Goal: Transaction & Acquisition: Purchase product/service

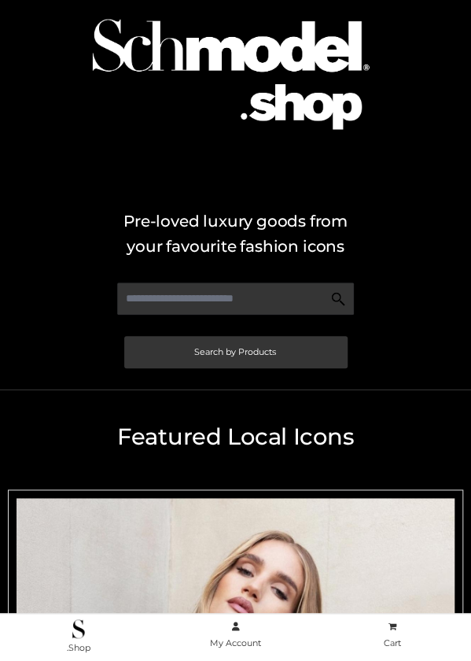
scroll to position [51, 0]
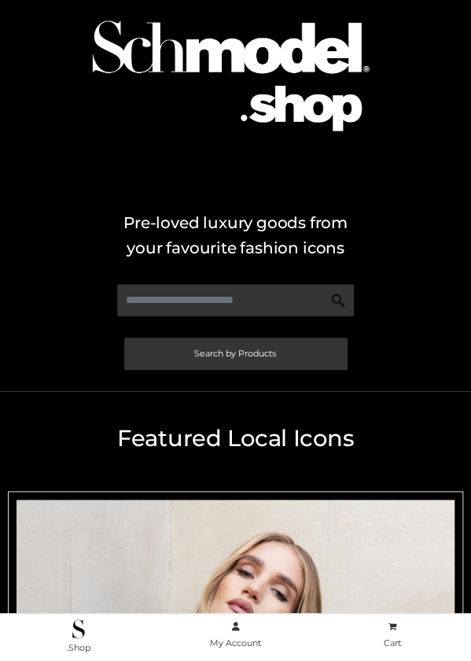
click at [404, 177] on div "Pre-loved luxury goods from your favourite fashion icons Search by Products" at bounding box center [235, 170] width 471 height 442
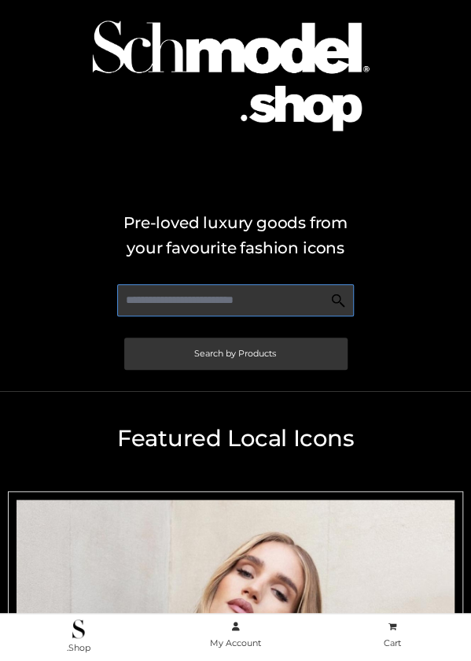
click at [243, 305] on input "text" at bounding box center [235, 300] width 237 height 32
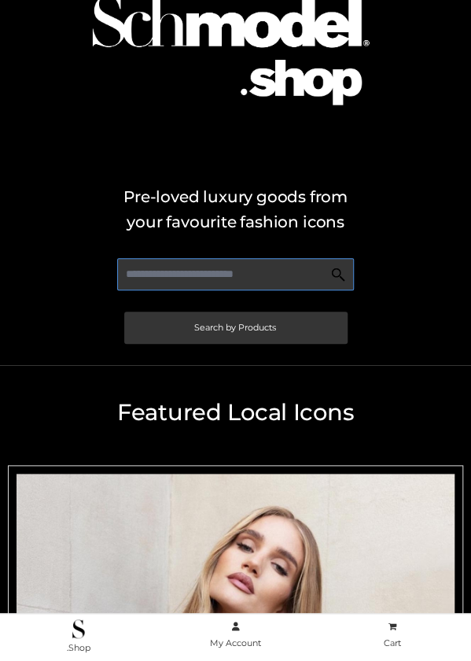
scroll to position [0, 0]
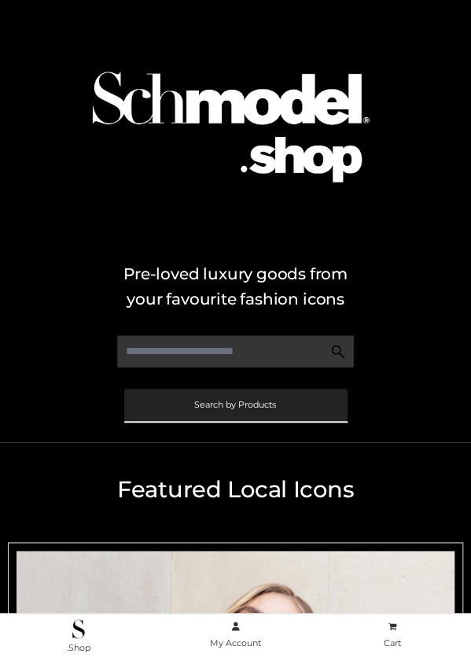
click at [260, 408] on span "Search by Products" at bounding box center [235, 405] width 82 height 9
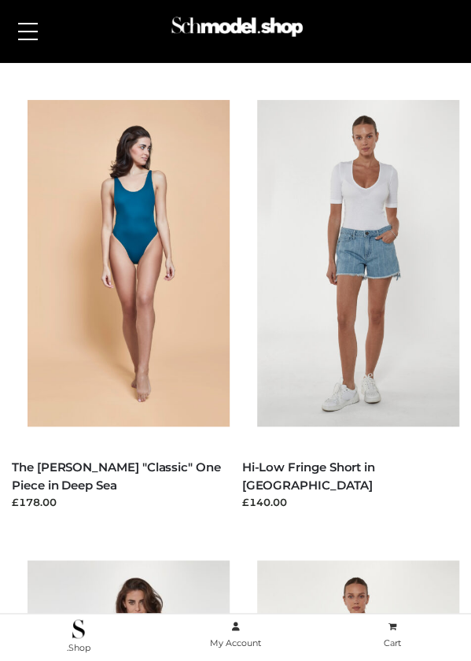
click at [33, 38] on button at bounding box center [27, 31] width 35 height 39
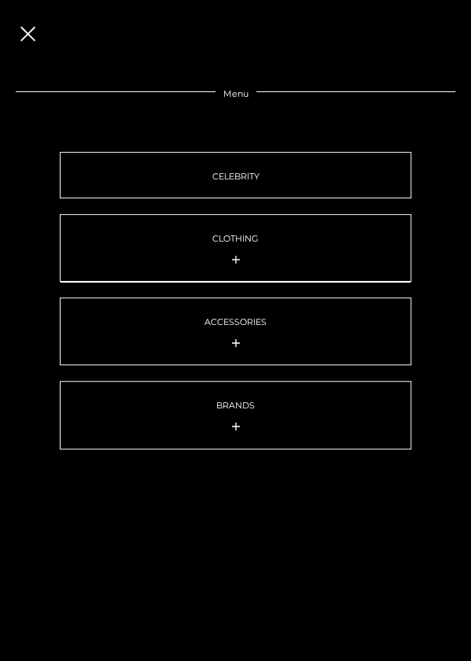
click at [233, 262] on icon at bounding box center [236, 259] width 8 height 13
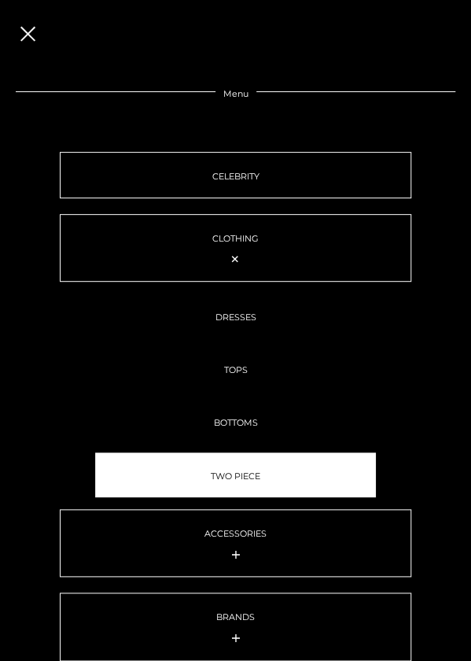
scroll to position [39, 0]
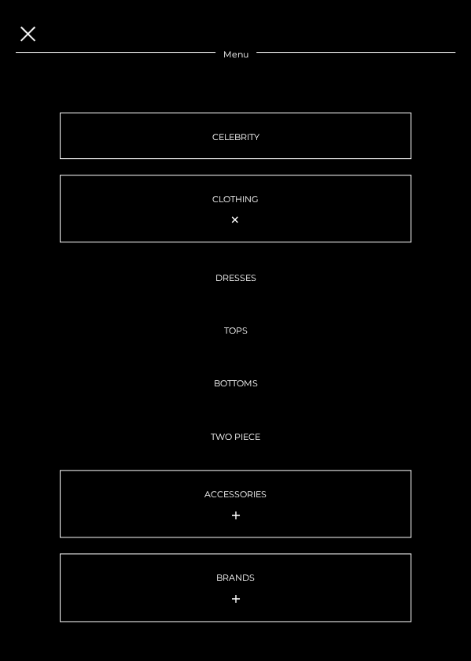
click at [34, 40] on span at bounding box center [27, 33] width 15 height 15
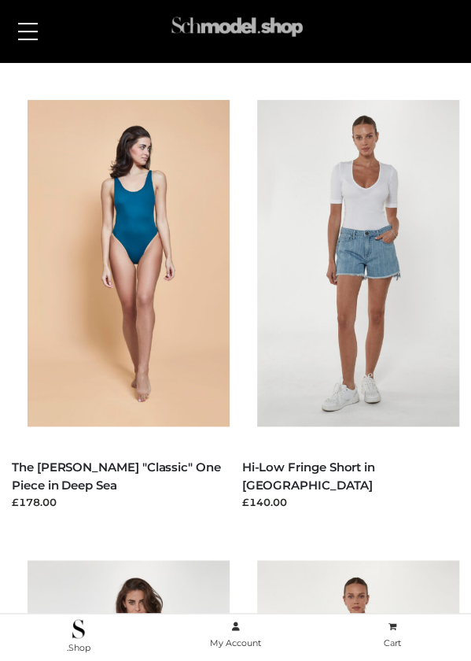
click at [203, 32] on img at bounding box center [236, 31] width 137 height 44
click at [81, 624] on img at bounding box center [78, 628] width 12 height 19
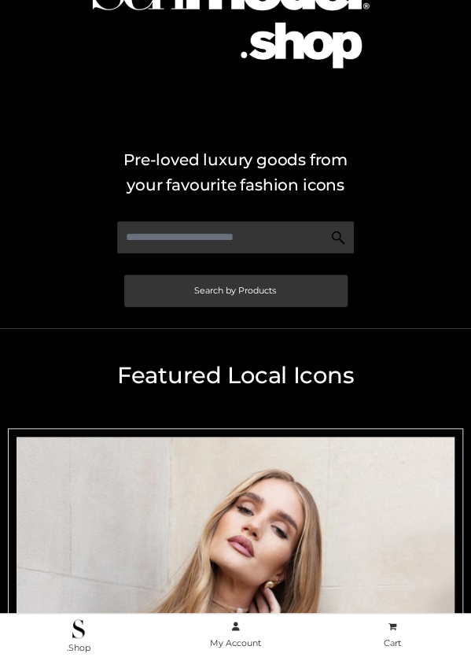
scroll to position [97, 0]
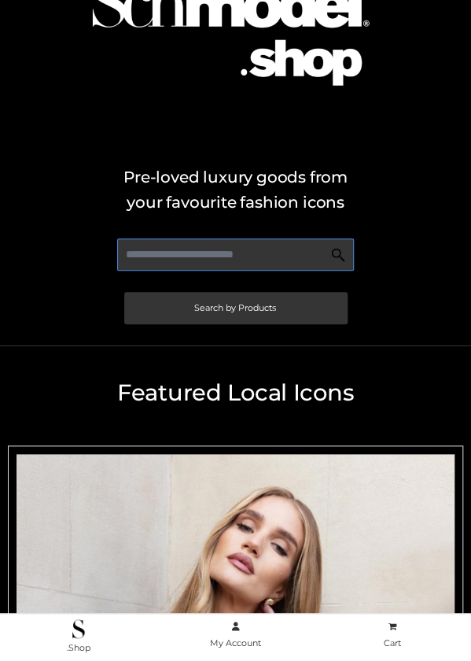
click at [244, 259] on input "text" at bounding box center [235, 254] width 237 height 32
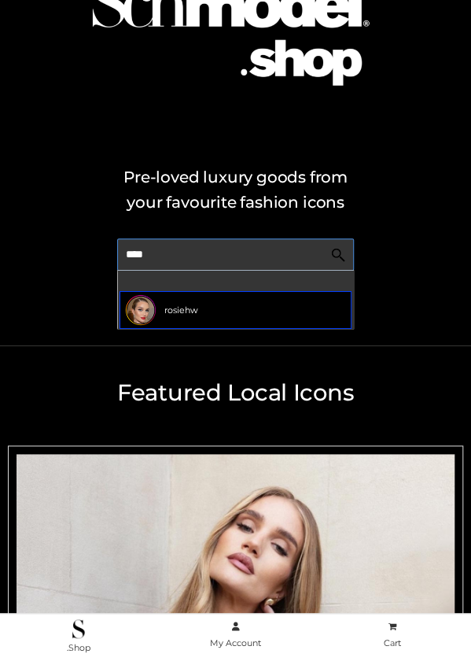
click at [179, 316] on span "rosiehw" at bounding box center [181, 310] width 34 height 15
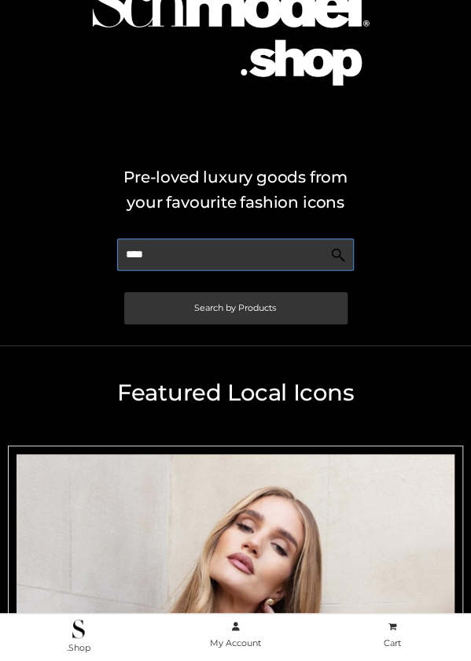
type input "****"
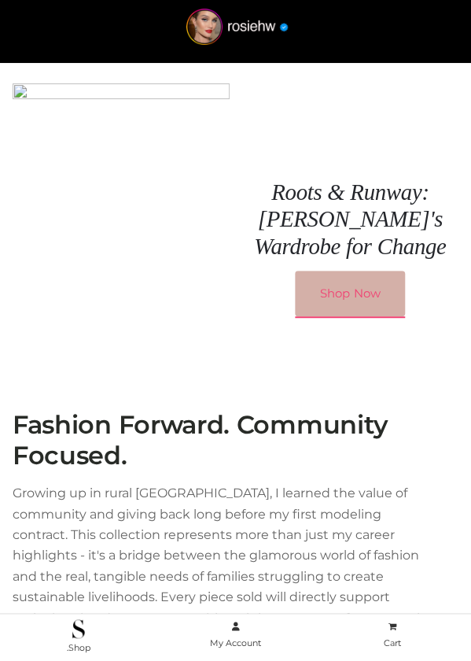
click at [346, 294] on link "Shop Now" at bounding box center [350, 294] width 110 height 46
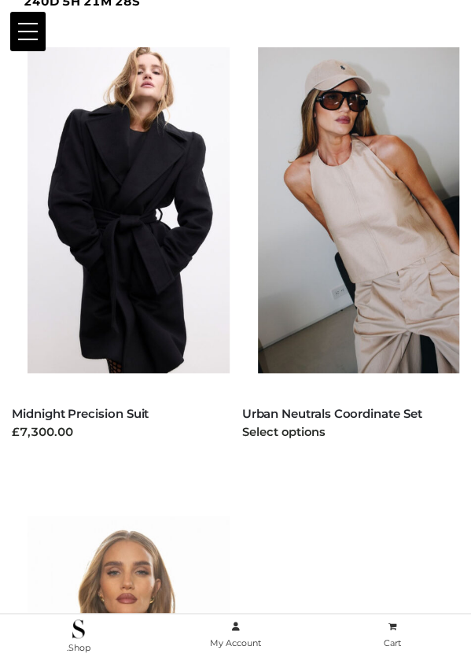
scroll to position [100, 0]
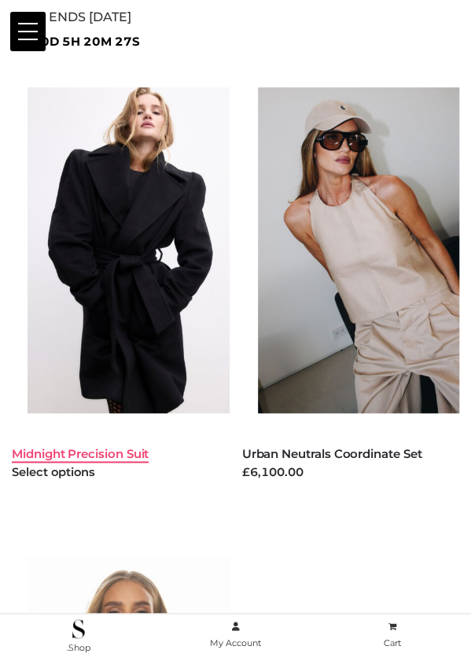
click at [76, 455] on link "Midnight Precision Suit" at bounding box center [80, 453] width 137 height 15
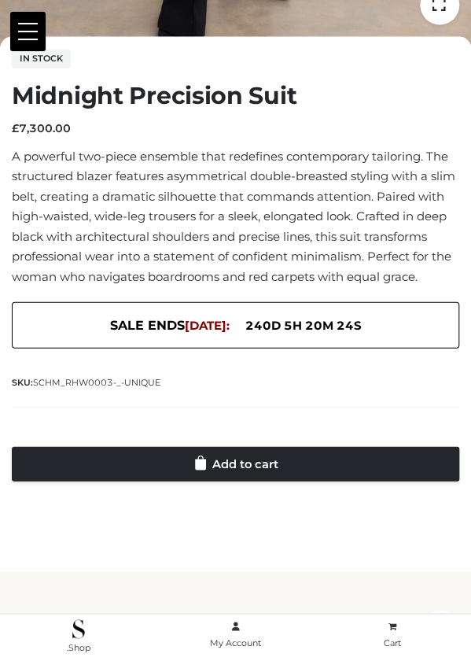
scroll to position [644, 0]
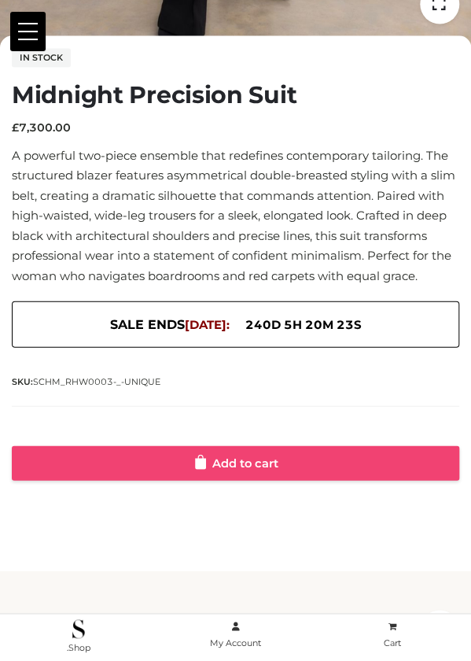
click at [223, 464] on link "Add to cart" at bounding box center [236, 462] width 448 height 35
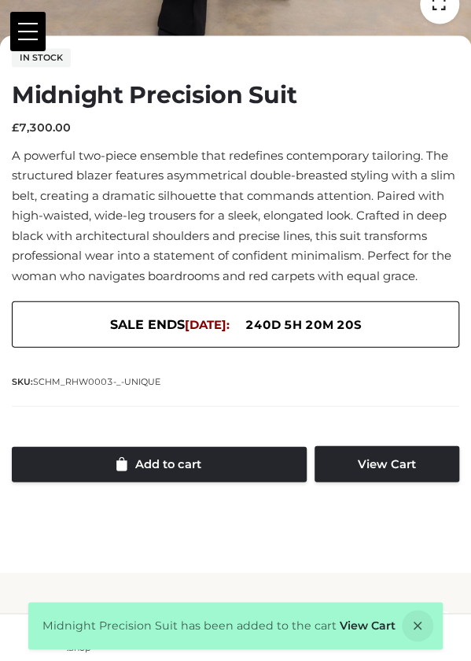
scroll to position [0, 0]
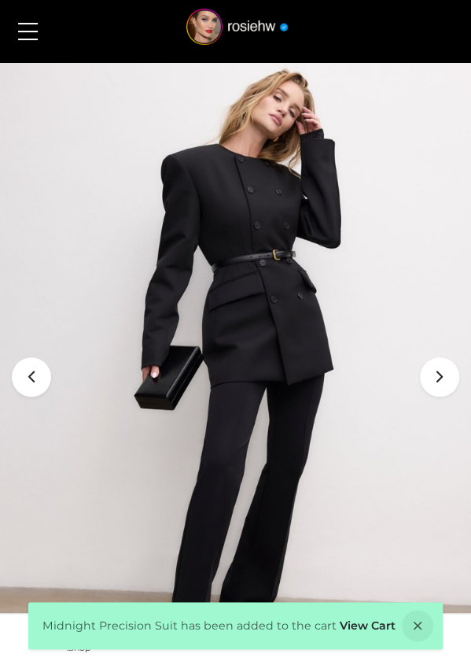
click at [35, 37] on button at bounding box center [27, 31] width 35 height 39
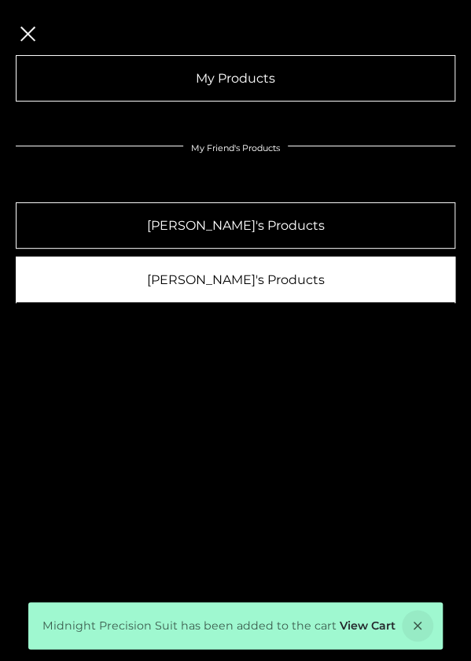
click at [221, 281] on link "[PERSON_NAME]'s Products" at bounding box center [236, 280] width 440 height 46
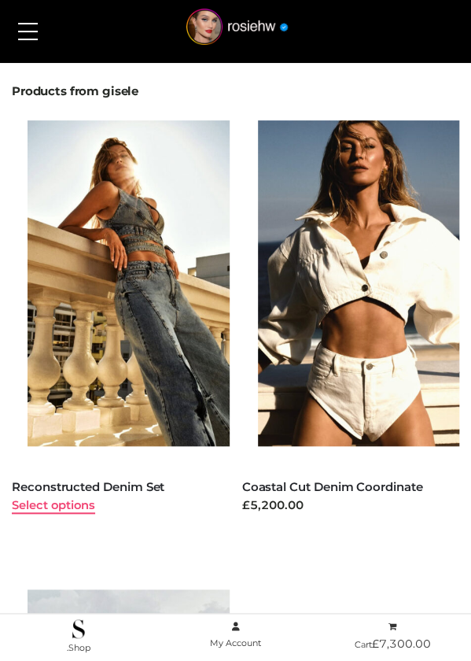
click at [80, 503] on link "Select options" at bounding box center [53, 505] width 83 height 14
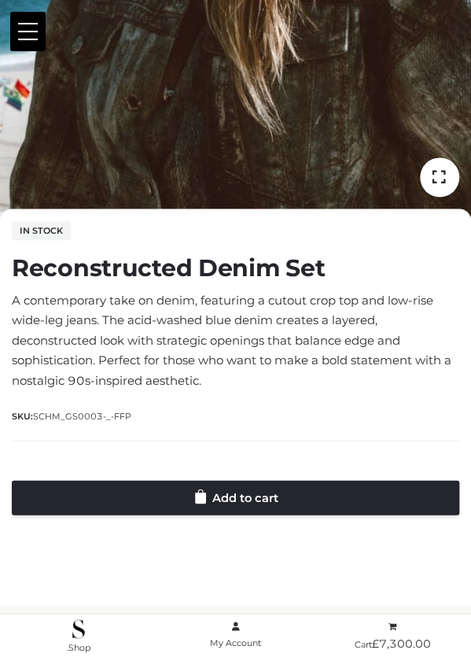
scroll to position [530, 0]
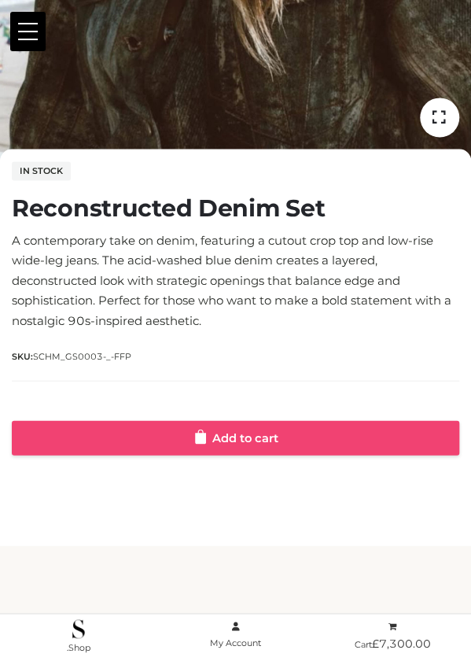
drag, startPoint x: 217, startPoint y: 435, endPoint x: 197, endPoint y: 435, distance: 20.5
click at [197, 435] on icon at bounding box center [200, 436] width 11 height 15
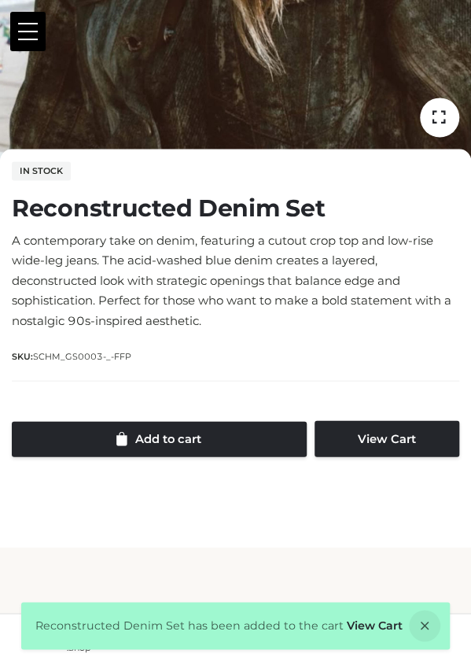
click at [22, 37] on button at bounding box center [27, 31] width 35 height 39
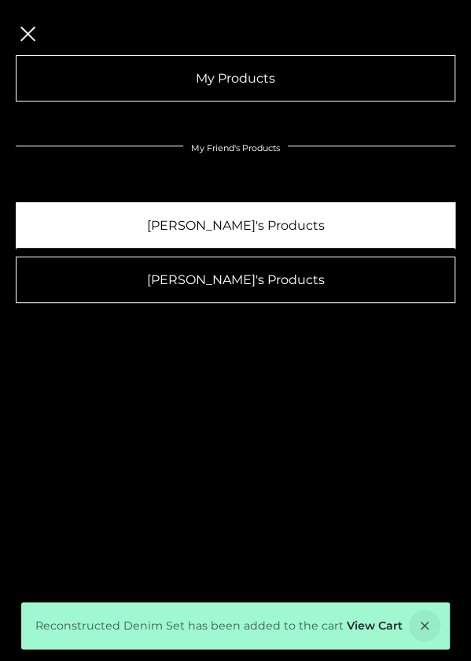
click at [186, 232] on link "[PERSON_NAME]'s Products" at bounding box center [236, 225] width 440 height 46
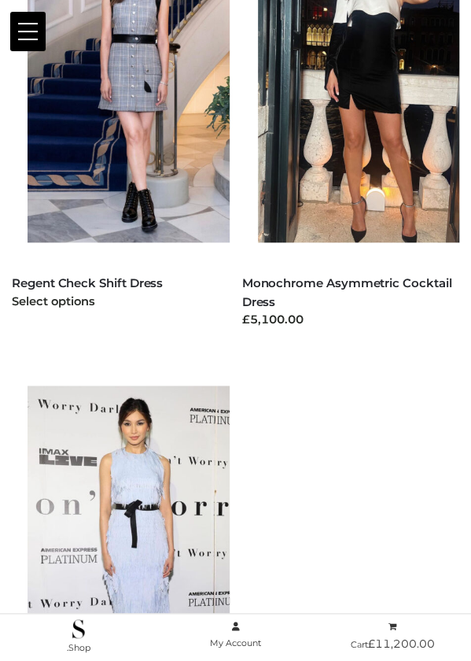
scroll to position [260, 0]
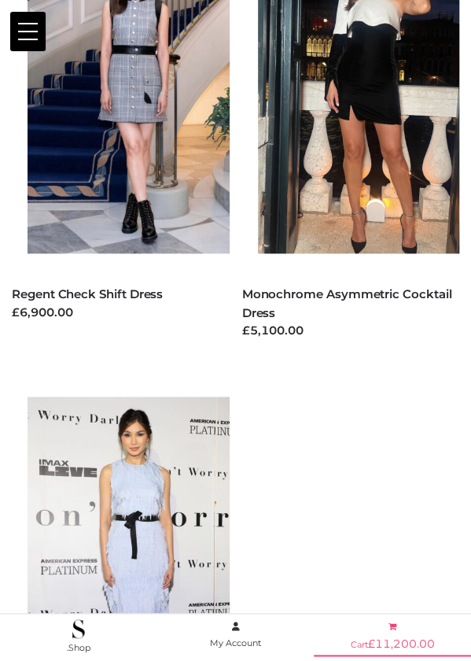
click at [397, 625] on span at bounding box center [393, 626] width 156 height 15
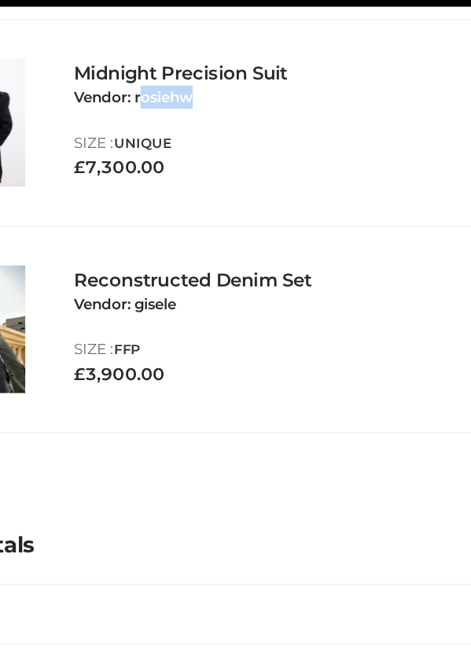
drag, startPoint x: 157, startPoint y: 122, endPoint x: 198, endPoint y: 126, distance: 41.1
click at [198, 126] on div "Midnight Precision Suit Vendor: rosiehw CLOTHING , FFP , TWO PIECE" at bounding box center [192, 121] width 157 height 44
drag, startPoint x: 155, startPoint y: 256, endPoint x: 181, endPoint y: 256, distance: 26.0
click at [180, 256] on small "Vendor: gisele" at bounding box center [147, 255] width 66 height 12
click at [163, 391] on div "Cart totals Subtotal £ 11,200.00 Shipping: PICKUP ONLY - This item can only be …" at bounding box center [235, 566] width 471 height 388
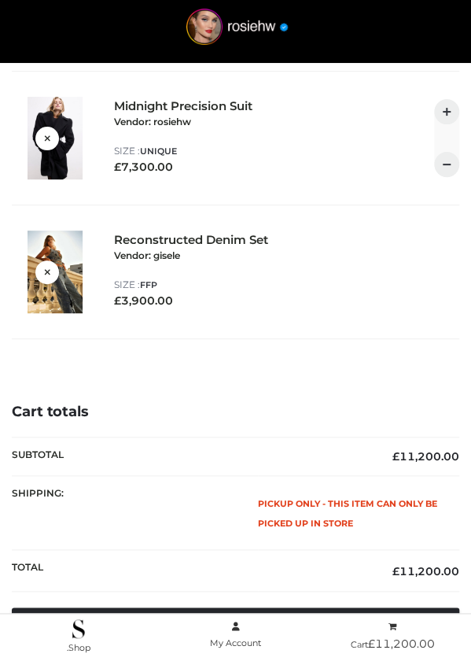
drag, startPoint x: 254, startPoint y: 500, endPoint x: 354, endPoint y: 533, distance: 105.3
click at [354, 533] on tr "Shipping: PICKUP ONLY - This item can only be picked up in store" at bounding box center [236, 513] width 448 height 74
copy tr "PICKUP ONLY - This item can only be picked up in store"
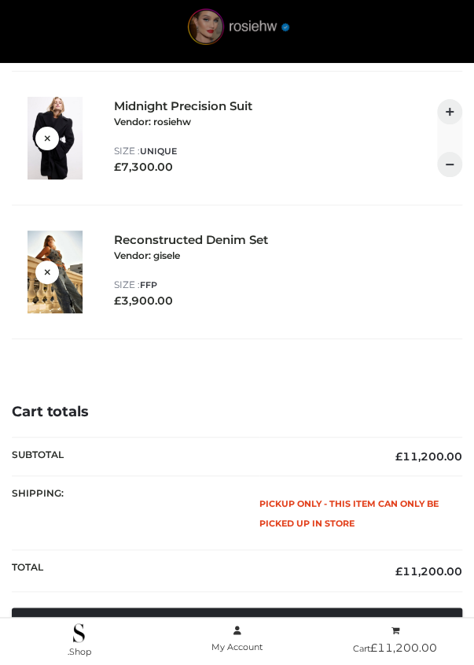
click at [253, 24] on img at bounding box center [238, 31] width 137 height 44
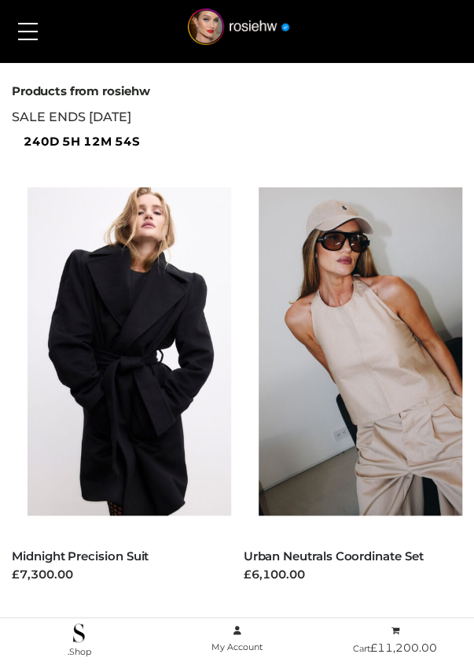
click at [330, 135] on div "SALE ENDS [DATE] 240d 5h 12m 54s" at bounding box center [237, 129] width 451 height 46
click at [27, 32] on button at bounding box center [27, 31] width 35 height 39
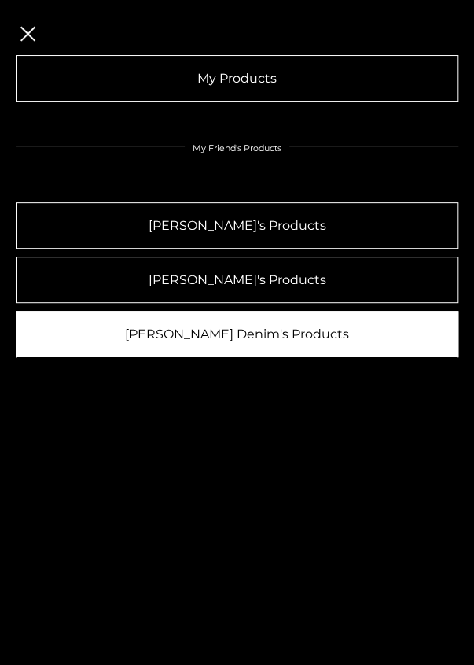
click at [221, 336] on link "Parker Smith Denim's Products" at bounding box center [237, 334] width 443 height 46
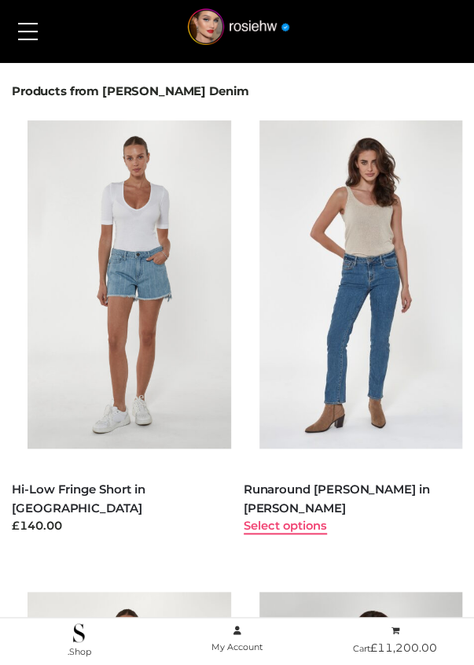
click at [311, 519] on link "Select options" at bounding box center [285, 526] width 83 height 14
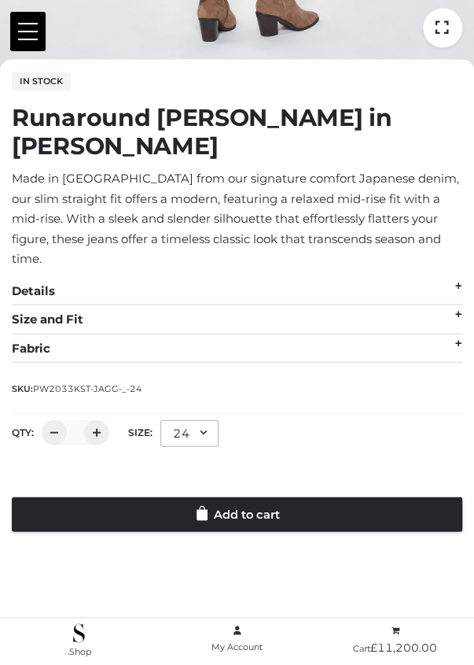
scroll to position [635, 0]
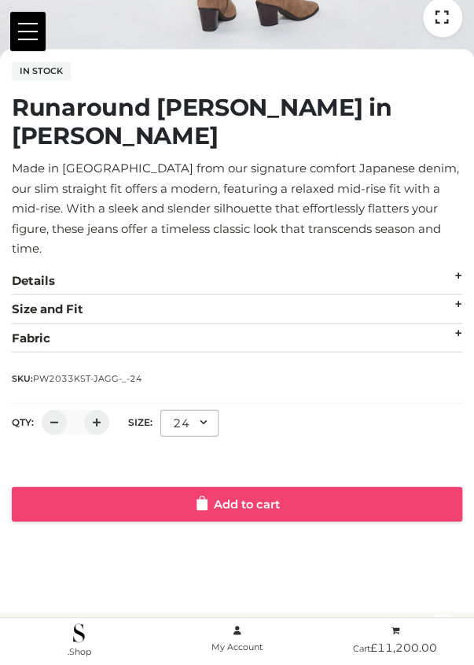
click at [239, 486] on link "Add to cart" at bounding box center [237, 503] width 451 height 35
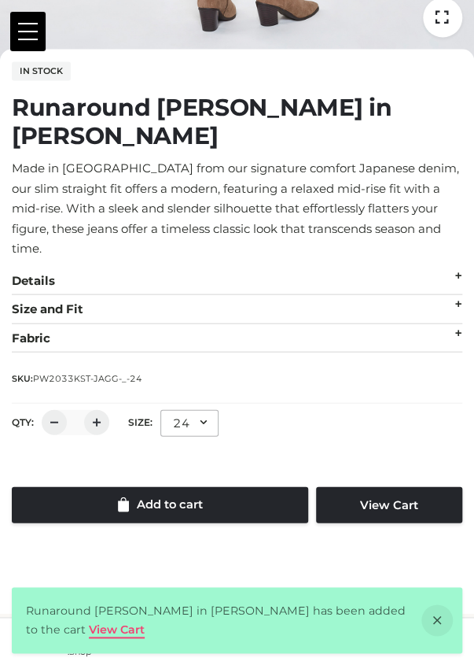
click at [145, 630] on link "View Cart" at bounding box center [117, 629] width 56 height 14
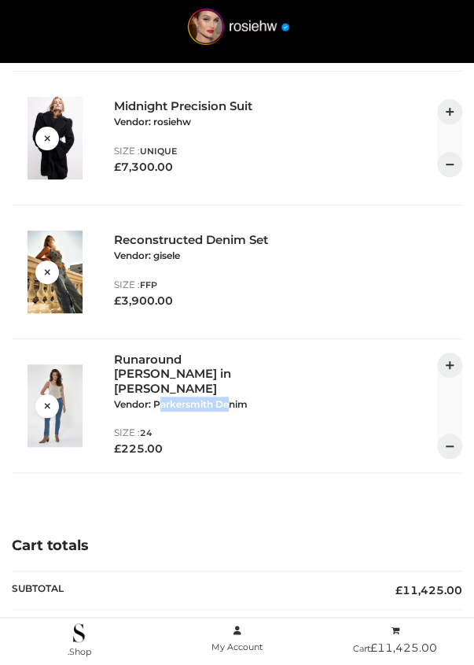
drag, startPoint x: 158, startPoint y: 388, endPoint x: 233, endPoint y: 382, distance: 75.0
click at [233, 382] on div "Runaround Sue in Jagger Vendor: Parkersmith Denim BOTTOMS , CLOTHING , PARKERSM…" at bounding box center [192, 390] width 157 height 74
click at [272, 391] on div "Runaround Sue in Jagger Vendor: Parkersmith Denim BOTTOMS , CLOTHING , PARKERSM…" at bounding box center [288, 406] width 349 height 107
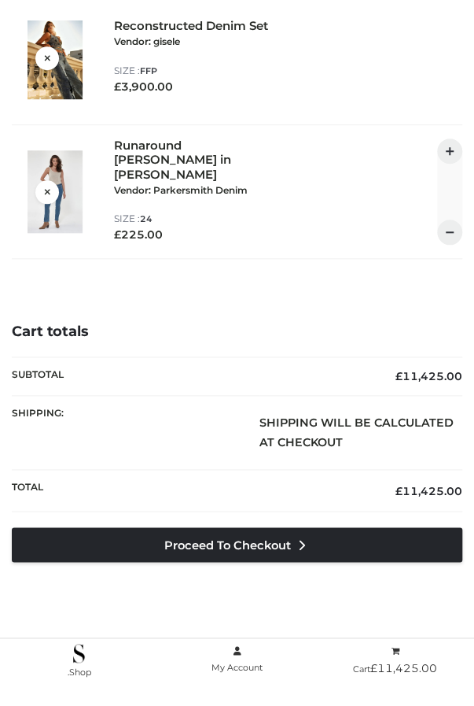
scroll to position [231, 0]
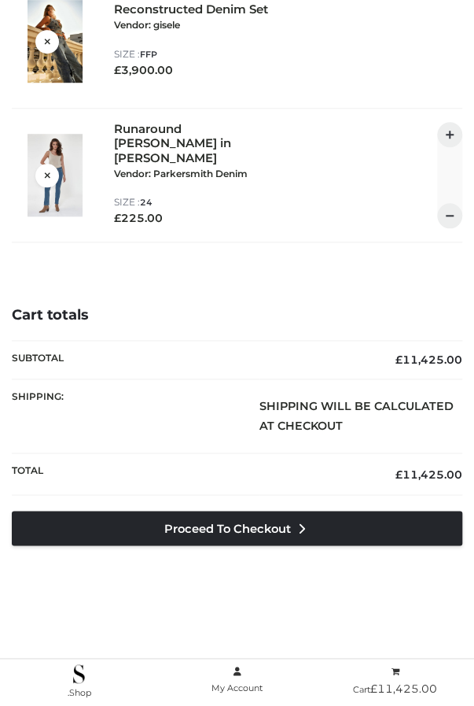
click at [248, 627] on div "Cart totals Subtotal £ 11,425.00 Shipping: Shipping will be calculated at check…" at bounding box center [237, 469] width 474 height 388
